Goal: Check status: Check status

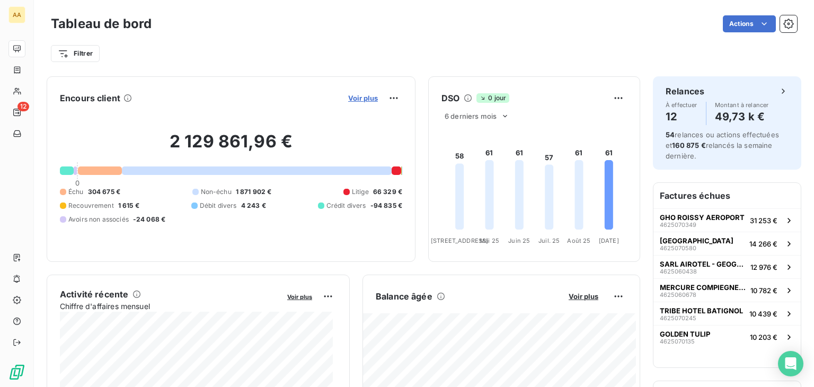
click at [353, 101] on span "Voir plus" at bounding box center [363, 98] width 30 height 8
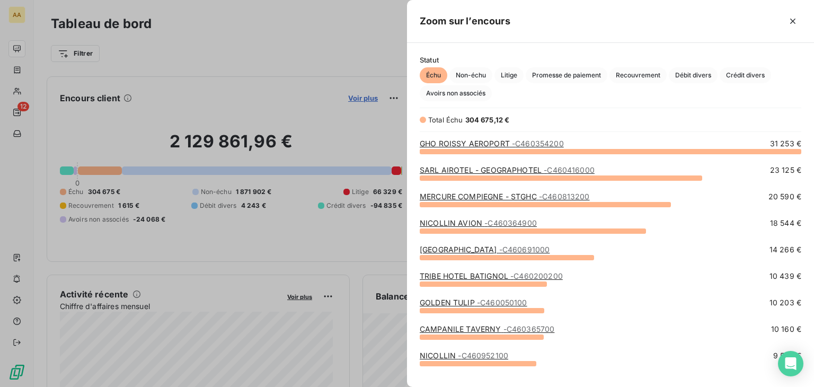
scroll to position [227, 398]
click at [638, 74] on span "Recouvrement" at bounding box center [637, 75] width 57 height 16
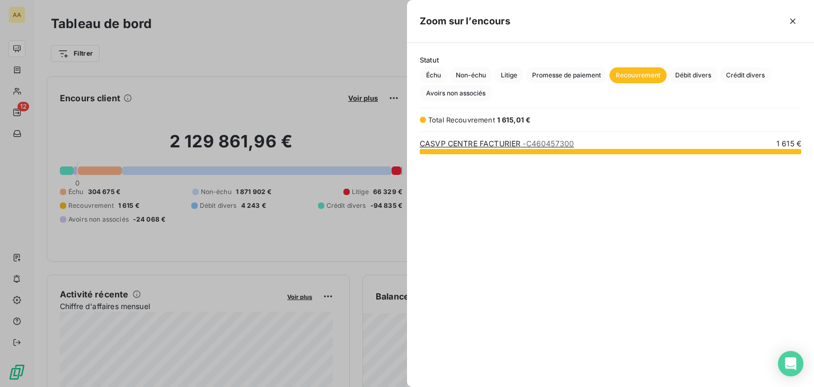
click at [561, 140] on span "- C460457300" at bounding box center [547, 143] width 51 height 9
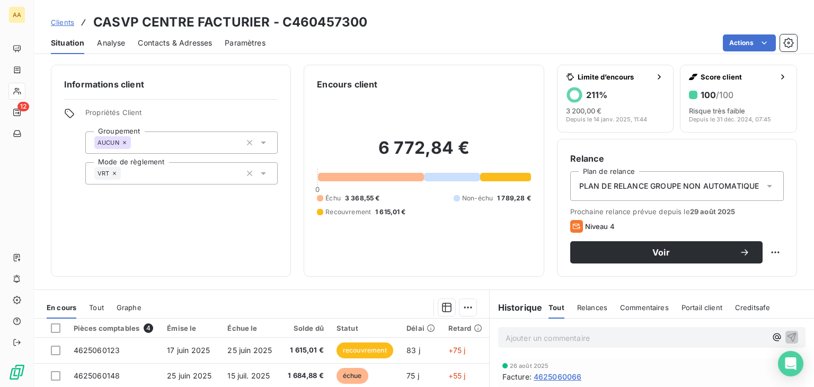
click at [764, 182] on icon at bounding box center [769, 186] width 11 height 11
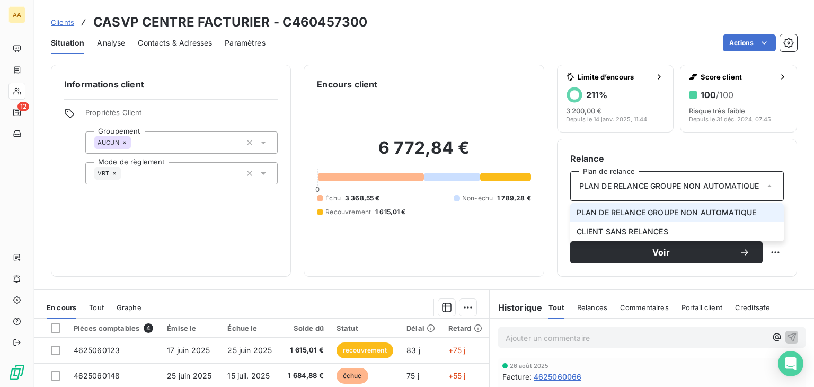
click at [764, 182] on icon at bounding box center [769, 186] width 11 height 11
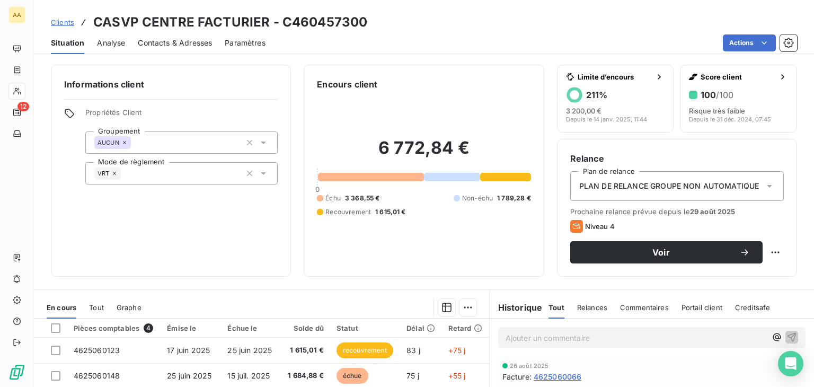
click at [494, 106] on div "6 772,84 € 0 Échu 3 368,55 € Non-échu 1 789,28 € Recouvrement 1 615,01 €" at bounding box center [424, 177] width 214 height 173
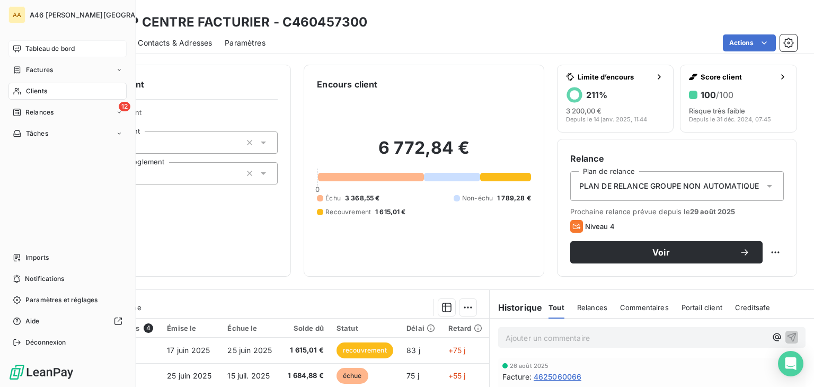
click at [51, 48] on span "Tableau de bord" at bounding box center [49, 49] width 49 height 10
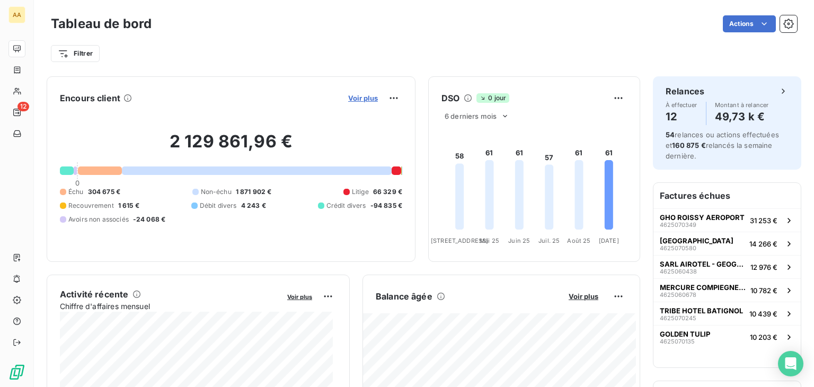
click at [355, 95] on span "Voir plus" at bounding box center [363, 98] width 30 height 8
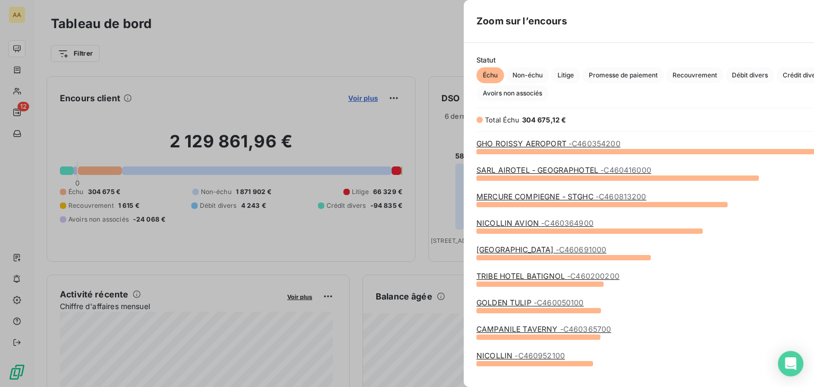
scroll to position [378, 398]
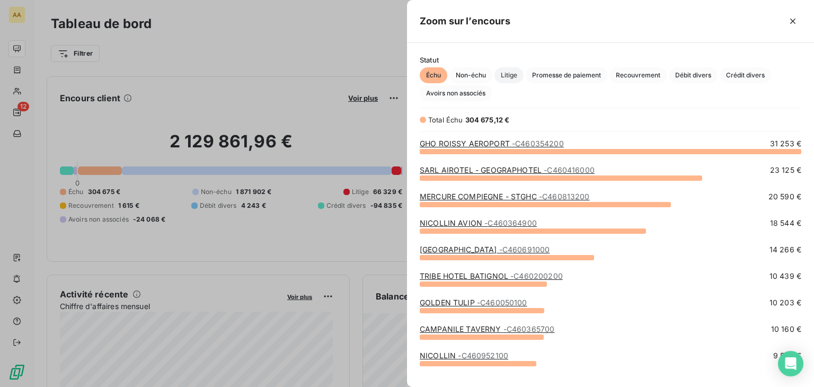
click at [512, 75] on span "Litige" at bounding box center [508, 75] width 29 height 16
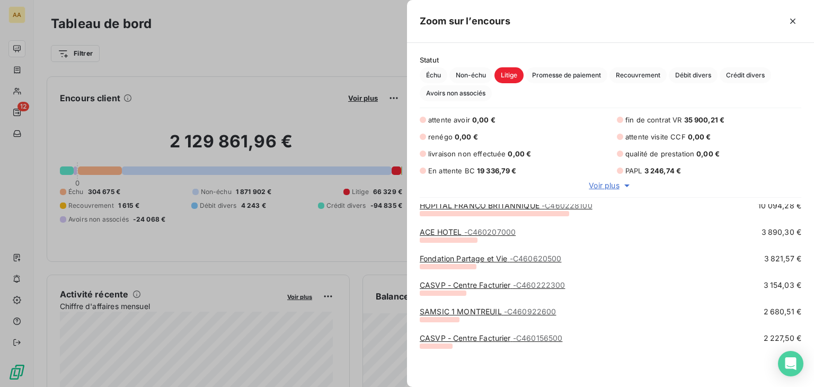
scroll to position [0, 0]
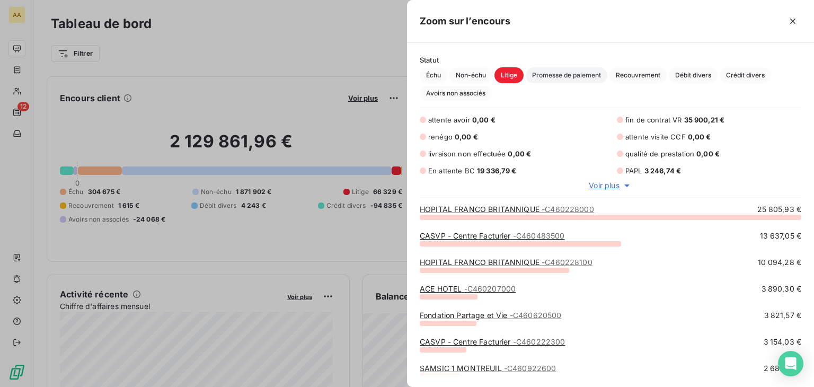
click at [570, 75] on span "Promesse de paiement" at bounding box center [567, 75] width 82 height 16
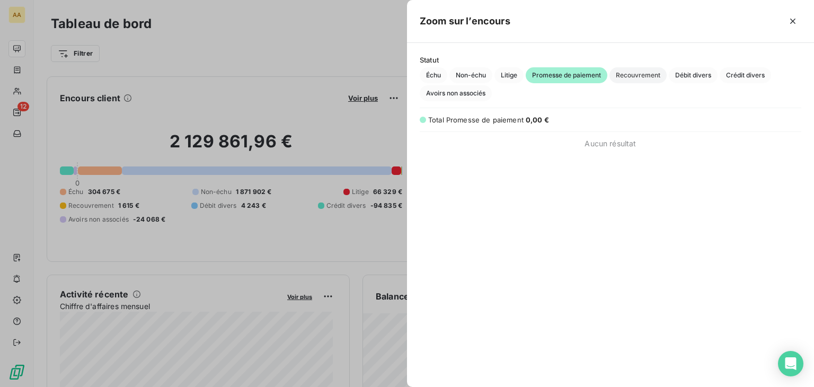
click at [633, 75] on span "Recouvrement" at bounding box center [637, 75] width 57 height 16
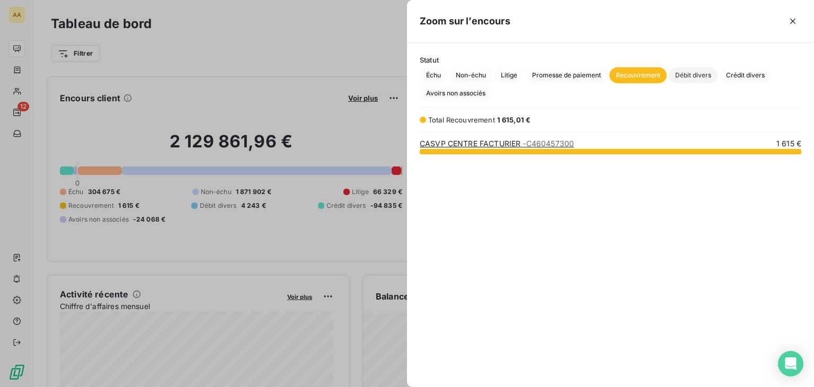
scroll to position [227, 398]
click at [695, 75] on span "Débit divers" at bounding box center [693, 75] width 49 height 16
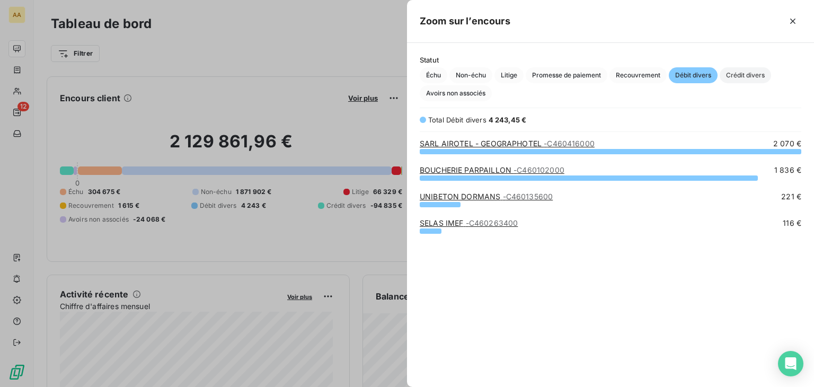
click at [753, 74] on span "Crédit divers" at bounding box center [745, 75] width 51 height 16
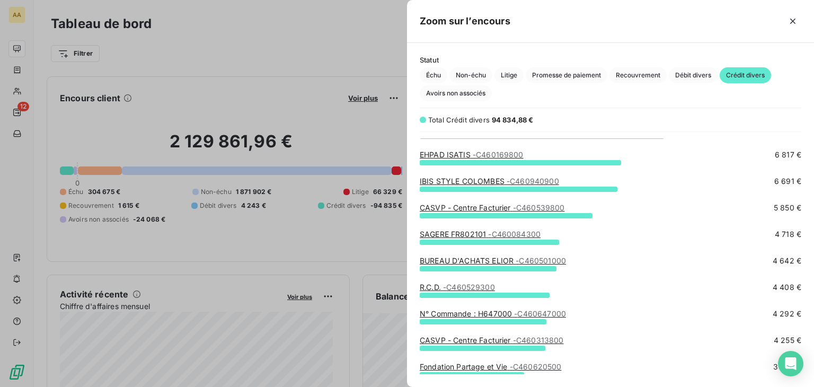
scroll to position [0, 0]
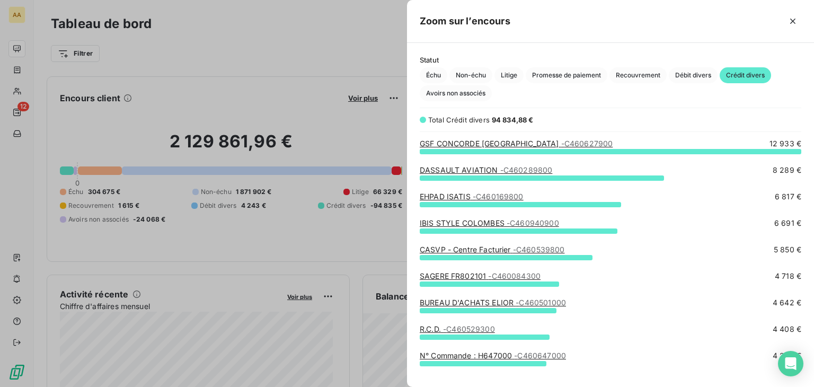
click at [507, 195] on span "- C460169800" at bounding box center [498, 196] width 51 height 9
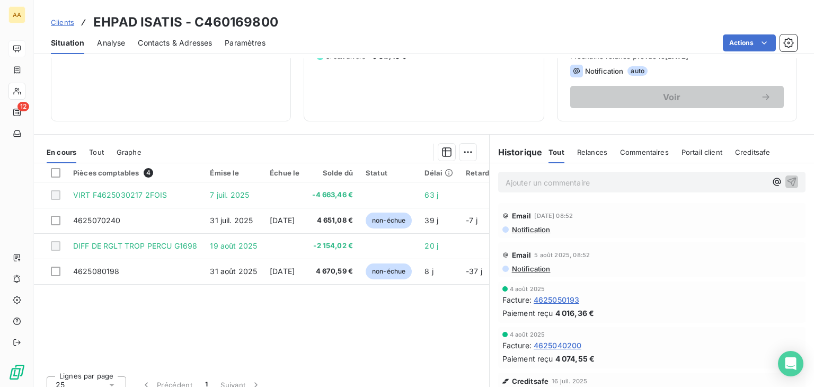
scroll to position [167, 0]
